Goal: Information Seeking & Learning: Understand process/instructions

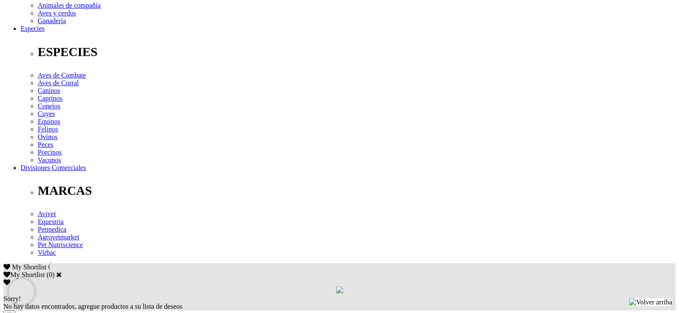
scroll to position [300, 0]
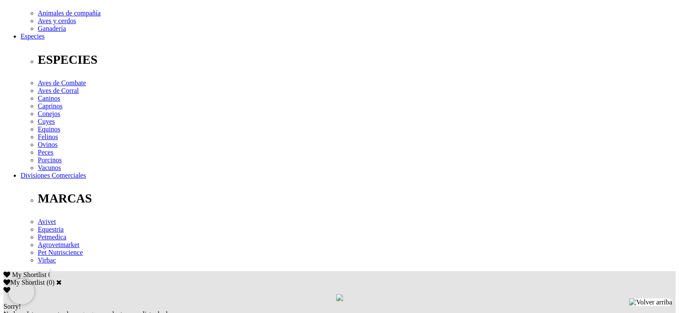
drag, startPoint x: 219, startPoint y: 141, endPoint x: 228, endPoint y: 140, distance: 8.6
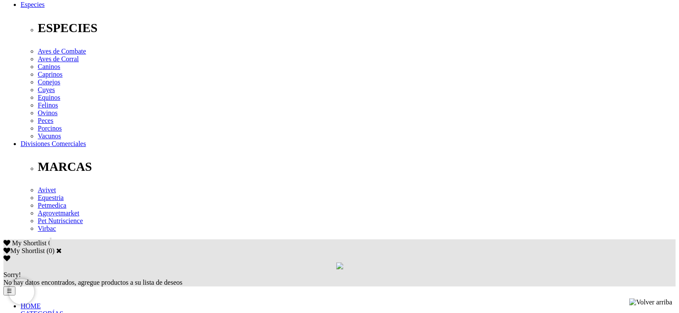
scroll to position [297, 0]
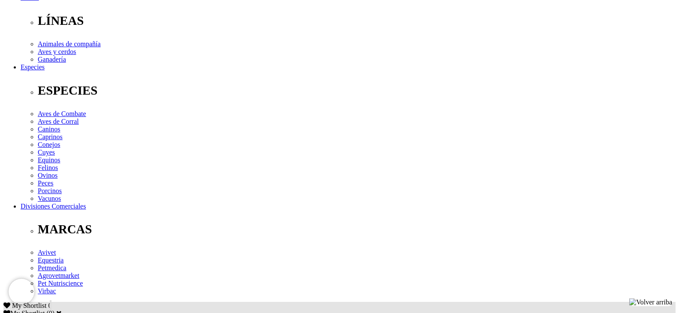
scroll to position [254, 0]
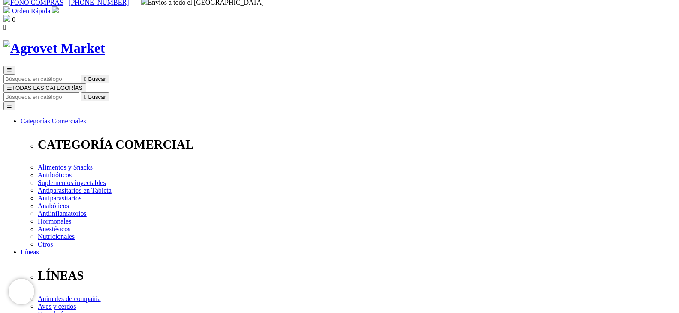
scroll to position [0, 0]
